Goal: Information Seeking & Learning: Understand process/instructions

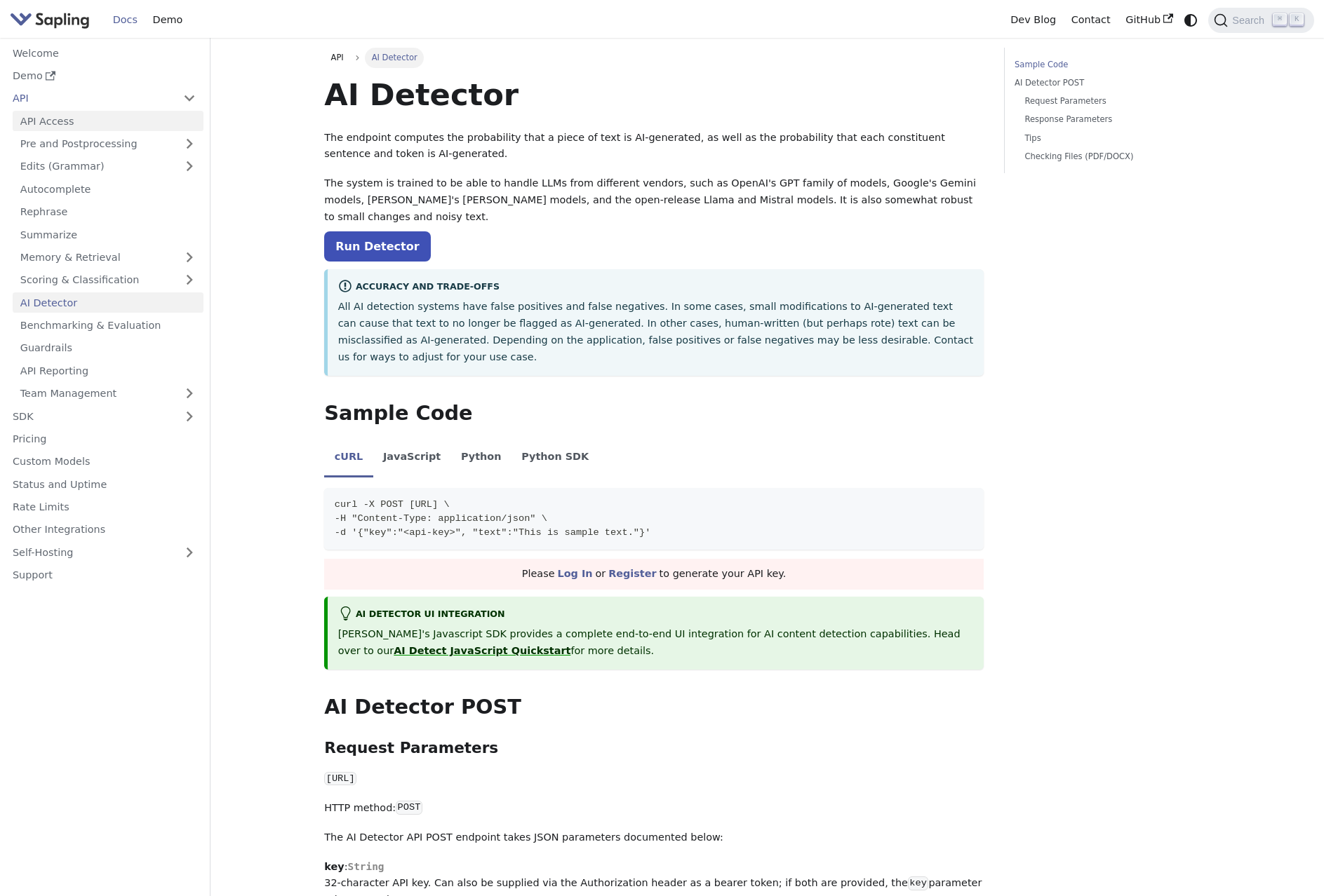
click at [57, 116] on link "API Access" at bounding box center [108, 121] width 191 height 21
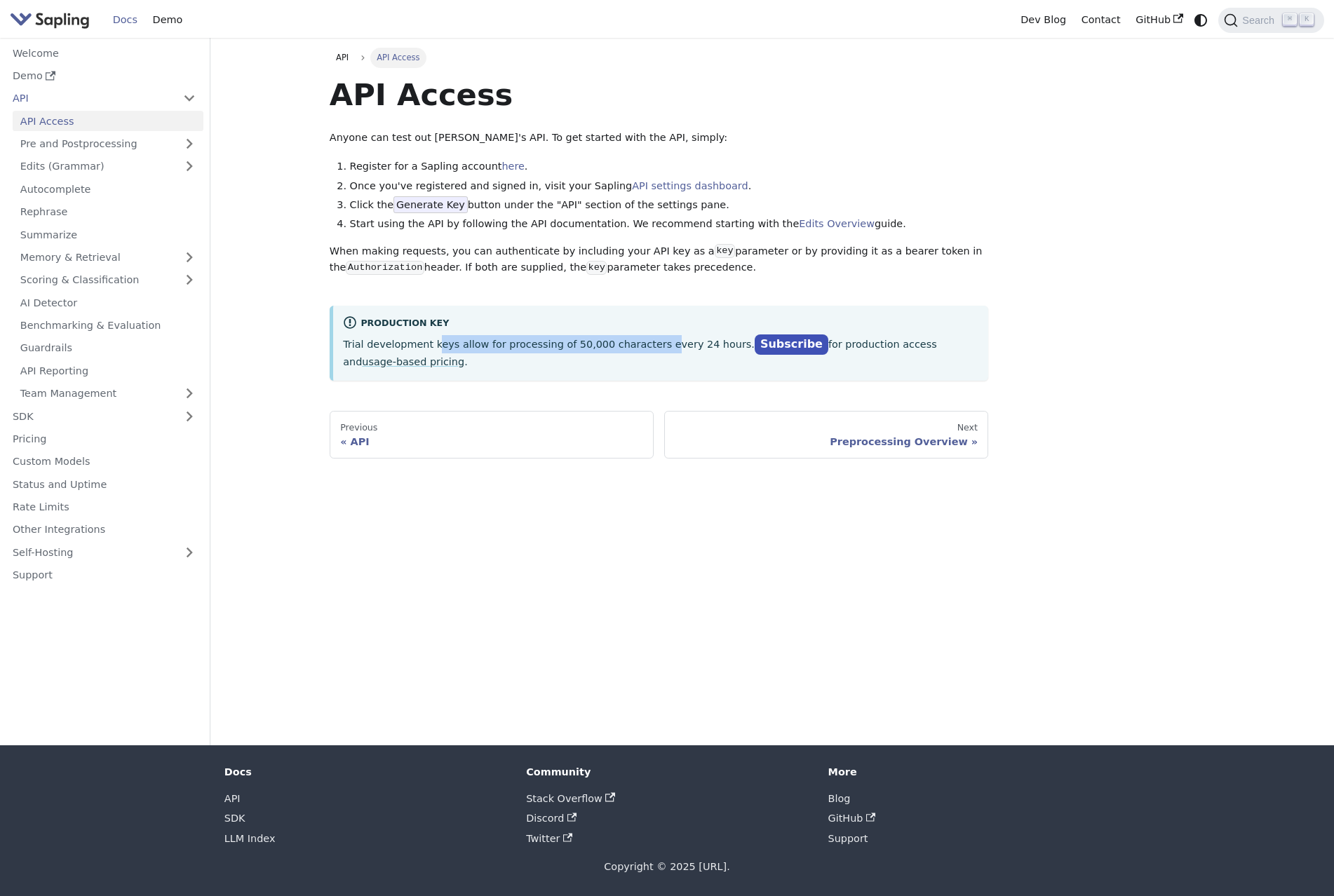
drag, startPoint x: 432, startPoint y: 346, endPoint x: 653, endPoint y: 347, distance: 221.0
click at [652, 347] on p "Trial development keys allow for processing of 50,000 characters every 24 hours…" at bounding box center [660, 352] width 635 height 35
click at [702, 365] on p "Trial development keys allow for processing of 50,000 characters every 24 hours…" at bounding box center [660, 352] width 635 height 35
click at [754, 341] on link "Subscribe" at bounding box center [791, 345] width 74 height 21
drag, startPoint x: 390, startPoint y: 351, endPoint x: 433, endPoint y: 349, distance: 43.0
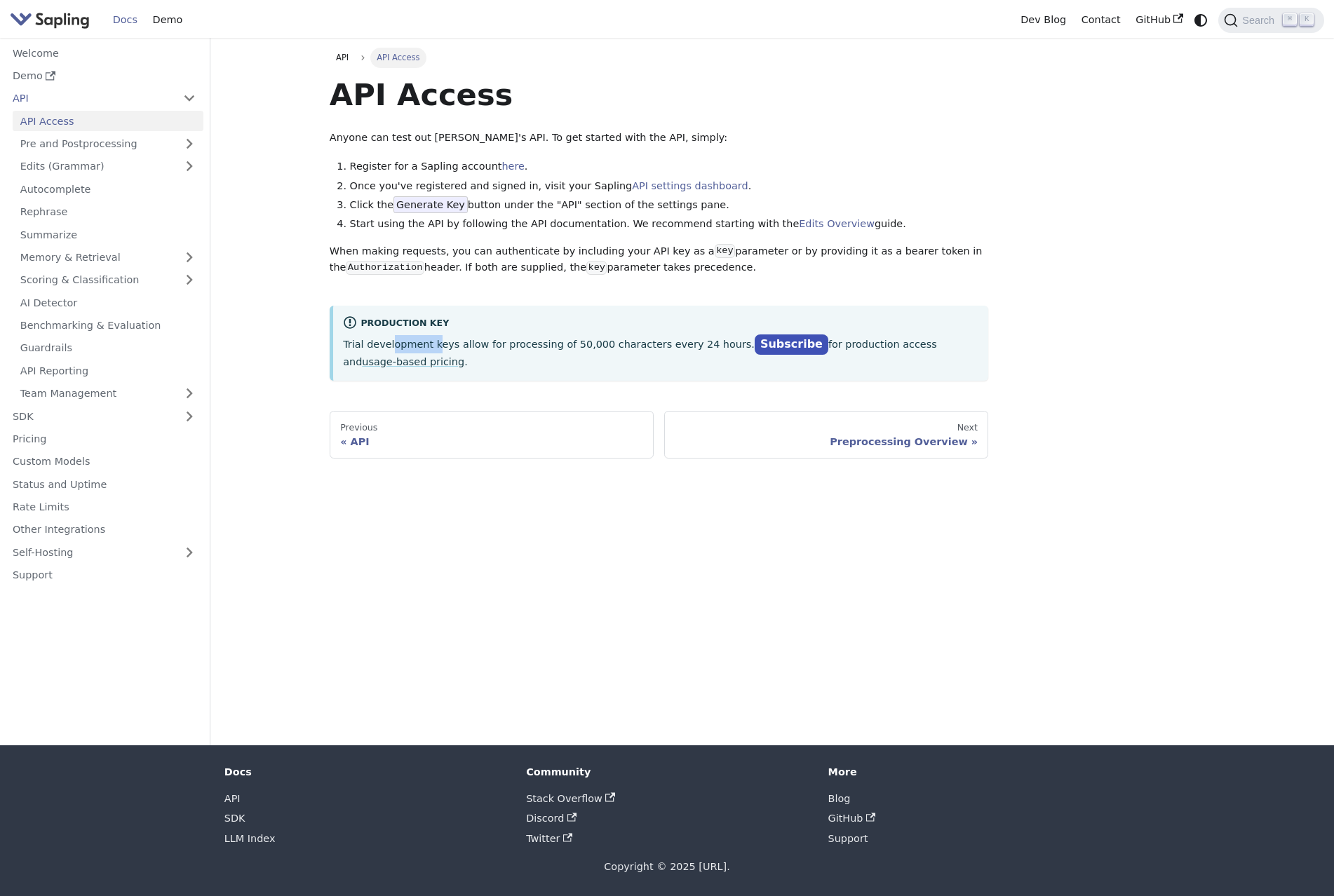
click at [433, 349] on p "Trial development keys allow for processing of 50,000 characters every 24 hours…" at bounding box center [660, 352] width 635 height 35
drag, startPoint x: 481, startPoint y: 348, endPoint x: 606, endPoint y: 349, distance: 125.0
click at [606, 349] on p "Trial development keys allow for processing of 50,000 characters every 24 hours…" at bounding box center [660, 352] width 635 height 35
click at [504, 164] on link "here" at bounding box center [512, 166] width 22 height 11
